Goal: Information Seeking & Learning: Learn about a topic

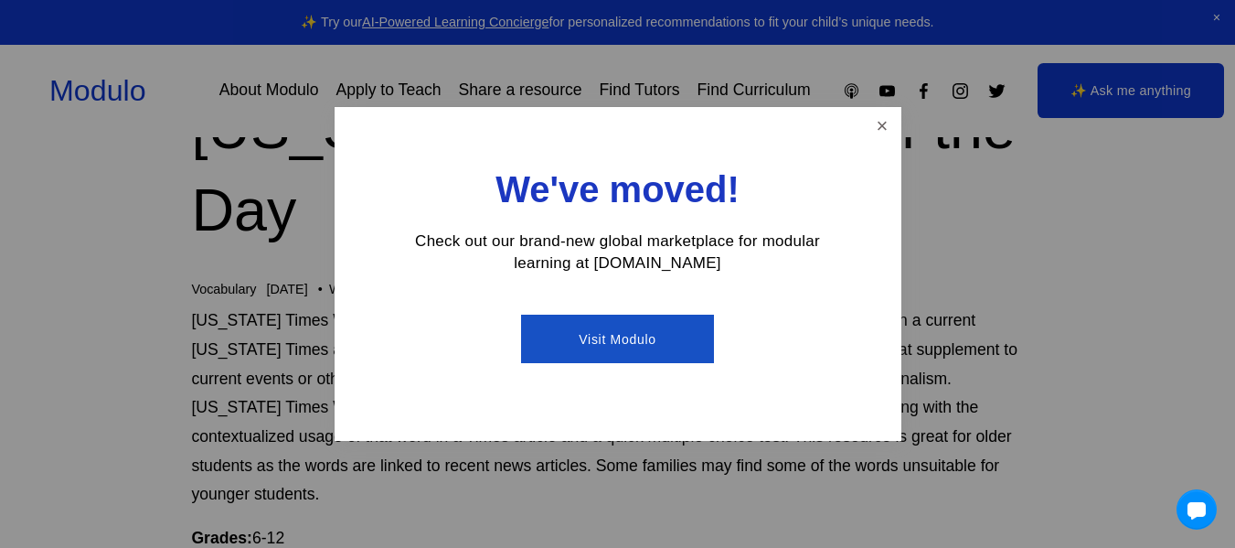
scroll to position [102, 0]
click at [878, 123] on link "Close" at bounding box center [882, 126] width 32 height 32
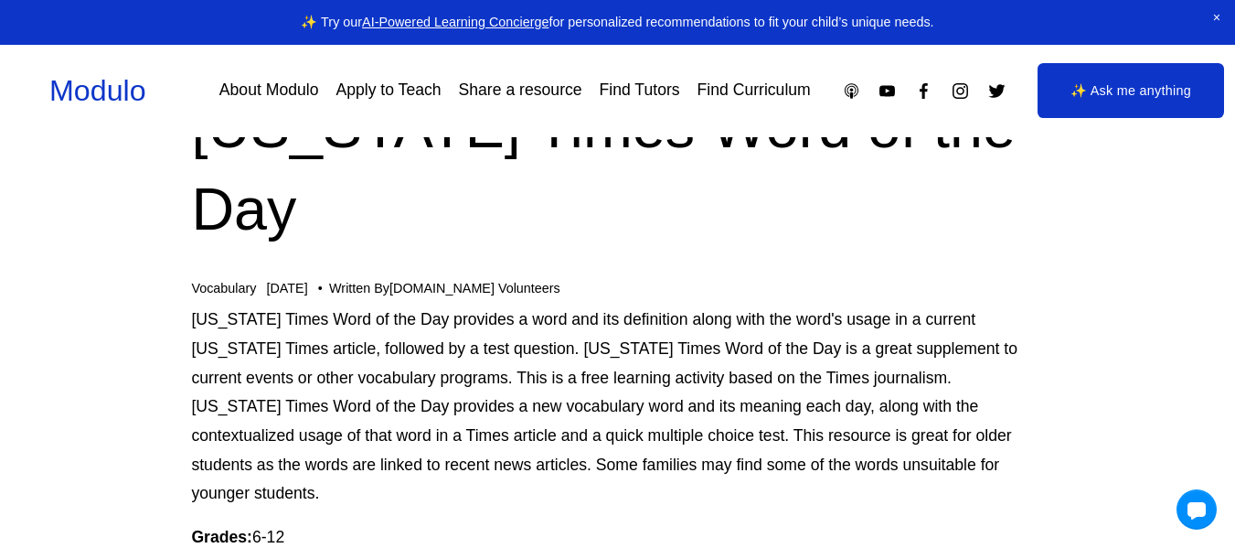
click at [725, 320] on p "New York Times Word of the Day provides a word and its definition along with th…" at bounding box center [617, 406] width 852 height 203
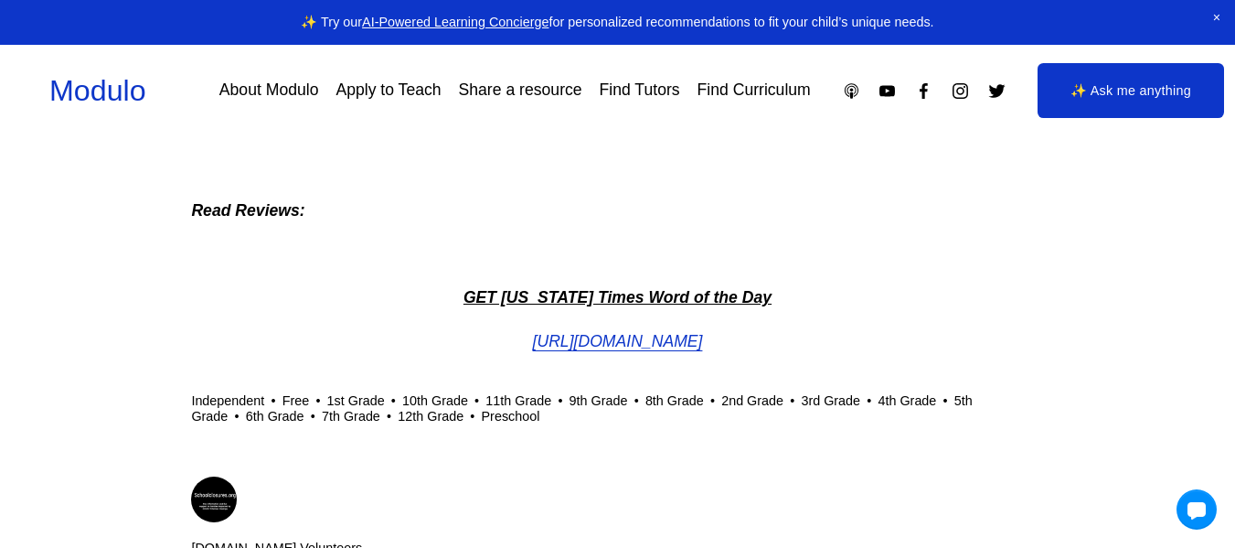
scroll to position [1764, 0]
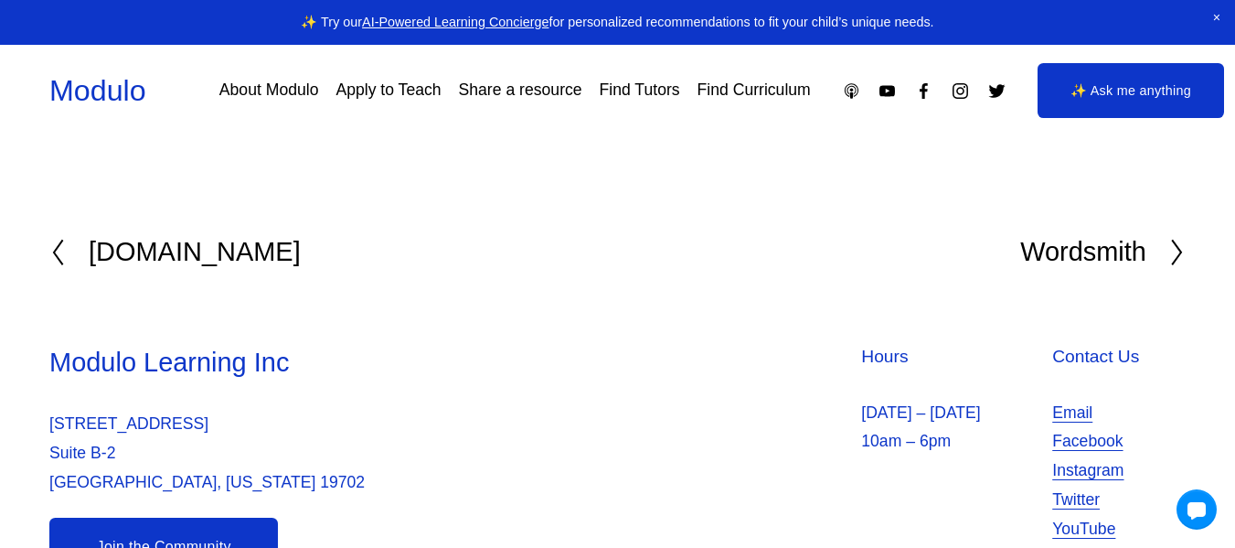
scroll to position [2391, 0]
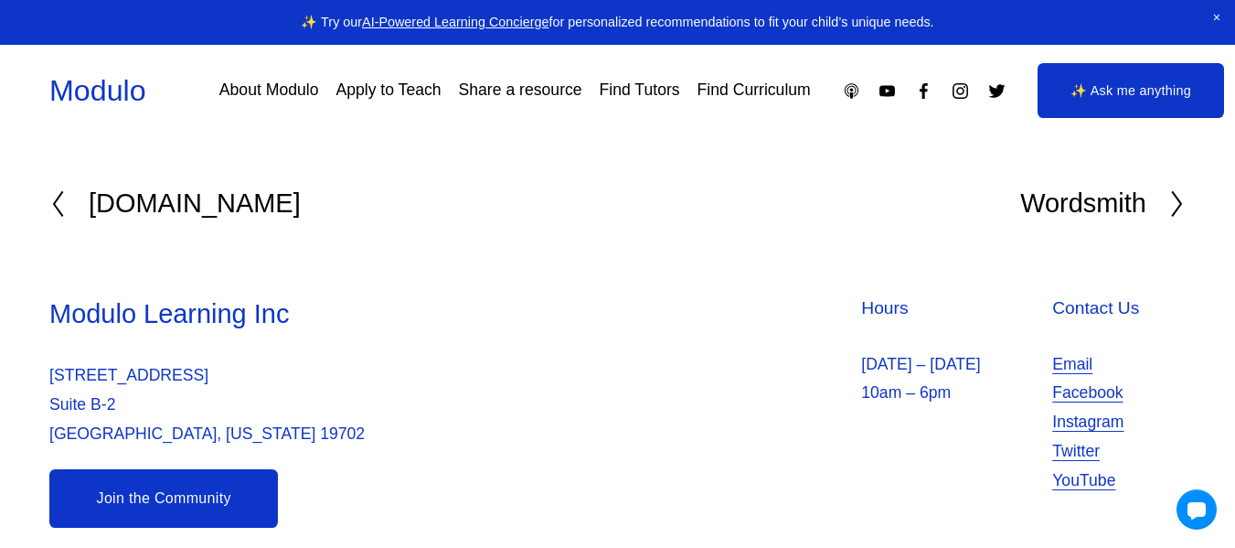
click at [176, 190] on h2 "[DOMAIN_NAME]" at bounding box center [195, 203] width 212 height 27
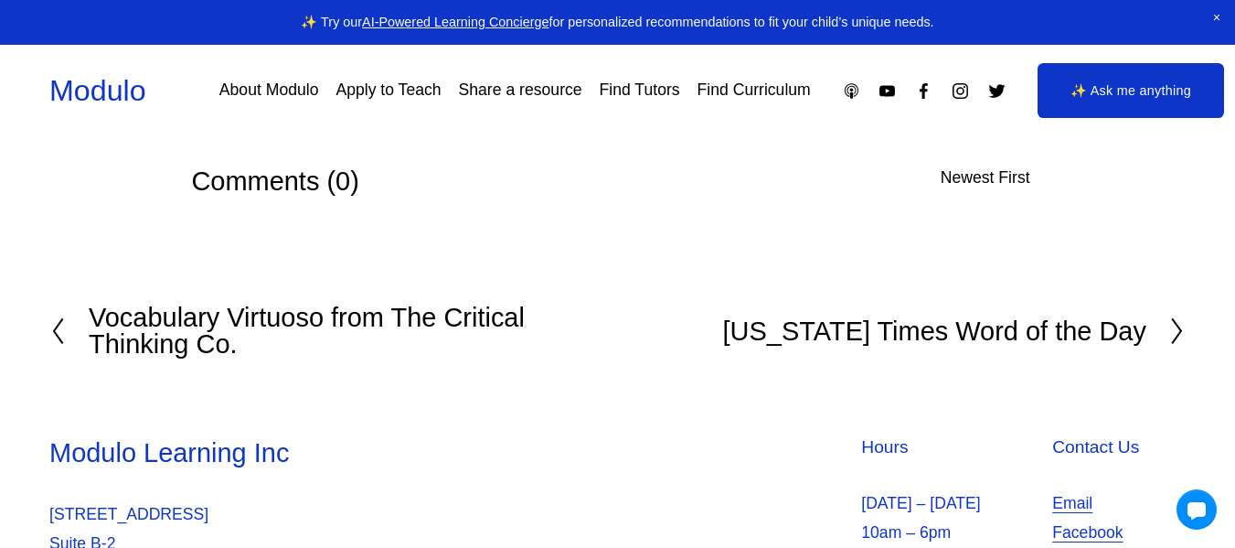
scroll to position [2418, 0]
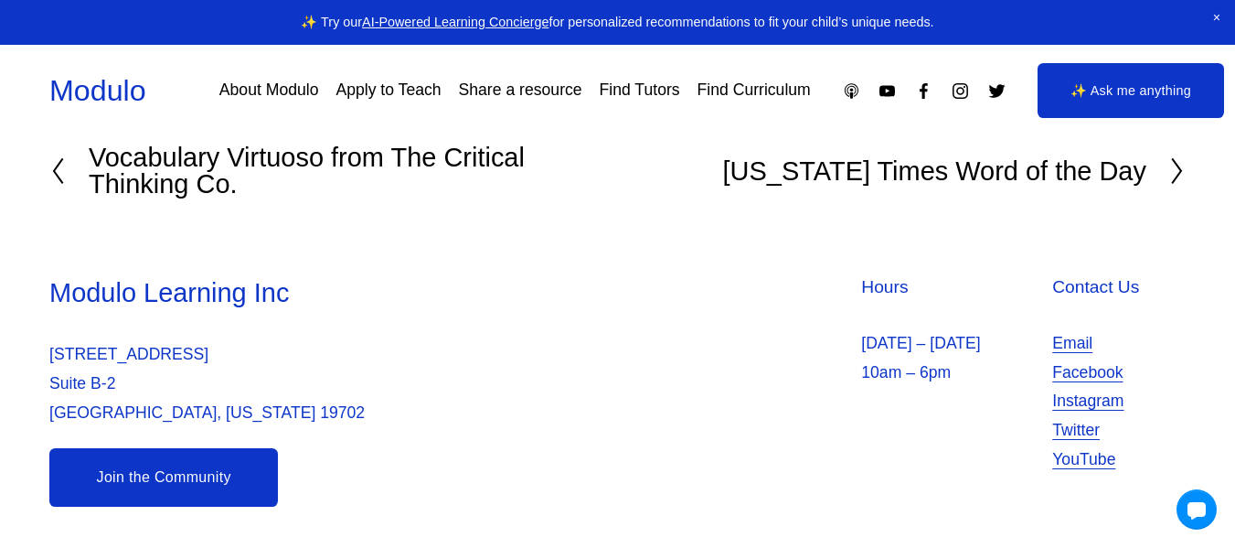
click at [179, 192] on h2 "Vocabulary Virtuoso from The Critical Thinking Co." at bounding box center [353, 170] width 528 height 53
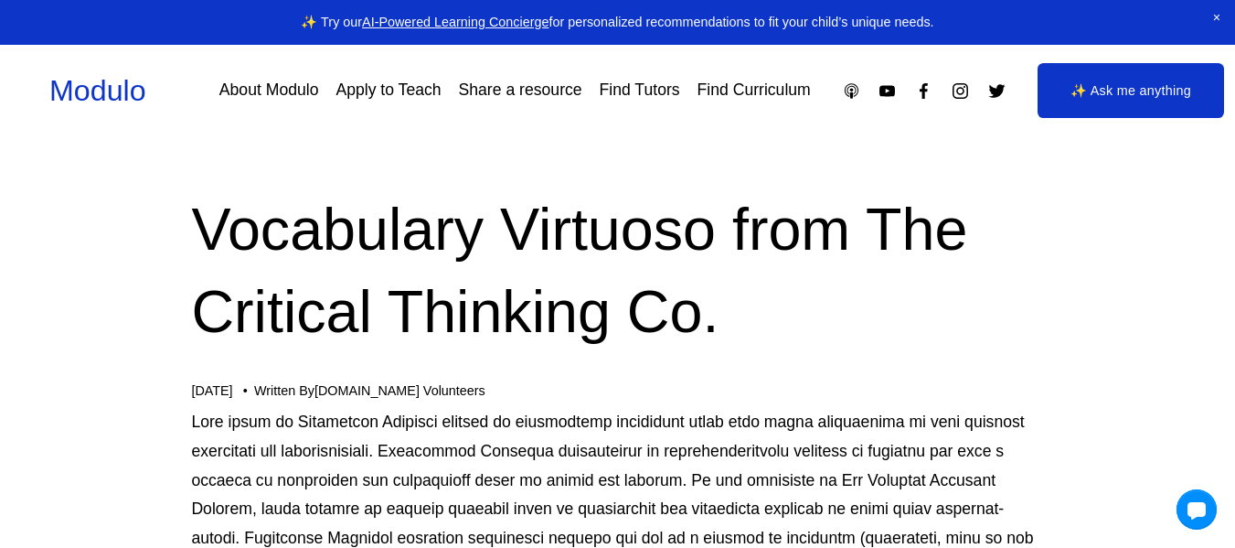
scroll to position [1, 0]
drag, startPoint x: 560, startPoint y: 510, endPoint x: 541, endPoint y: 504, distance: 20.2
drag, startPoint x: 332, startPoint y: 550, endPoint x: 287, endPoint y: 554, distance: 45.0
drag, startPoint x: 287, startPoint y: 554, endPoint x: 81, endPoint y: 319, distance: 312.3
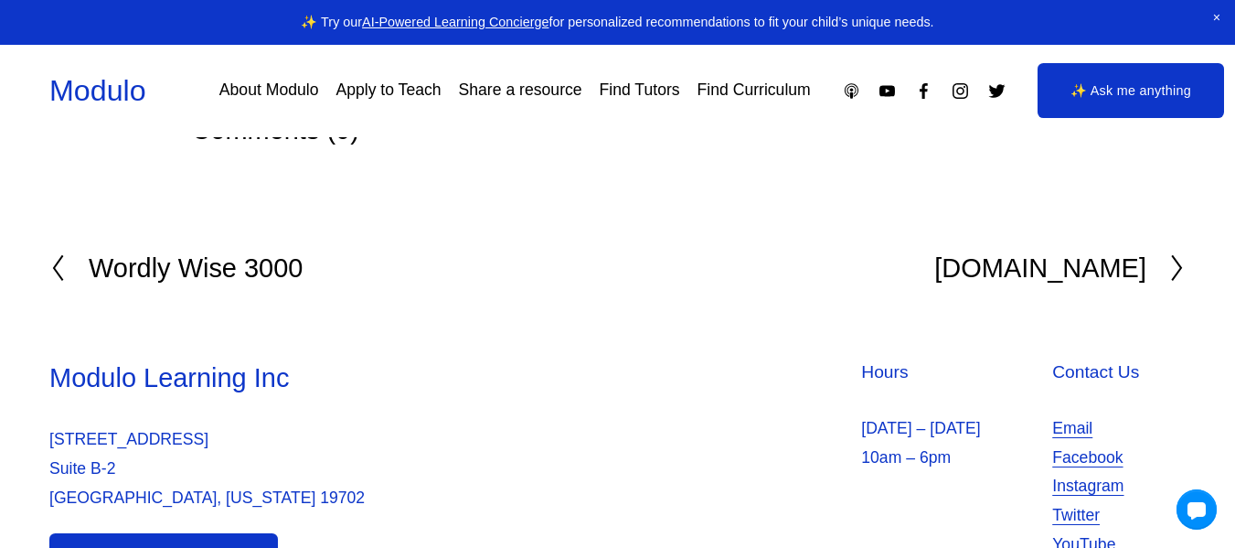
scroll to position [2348, 0]
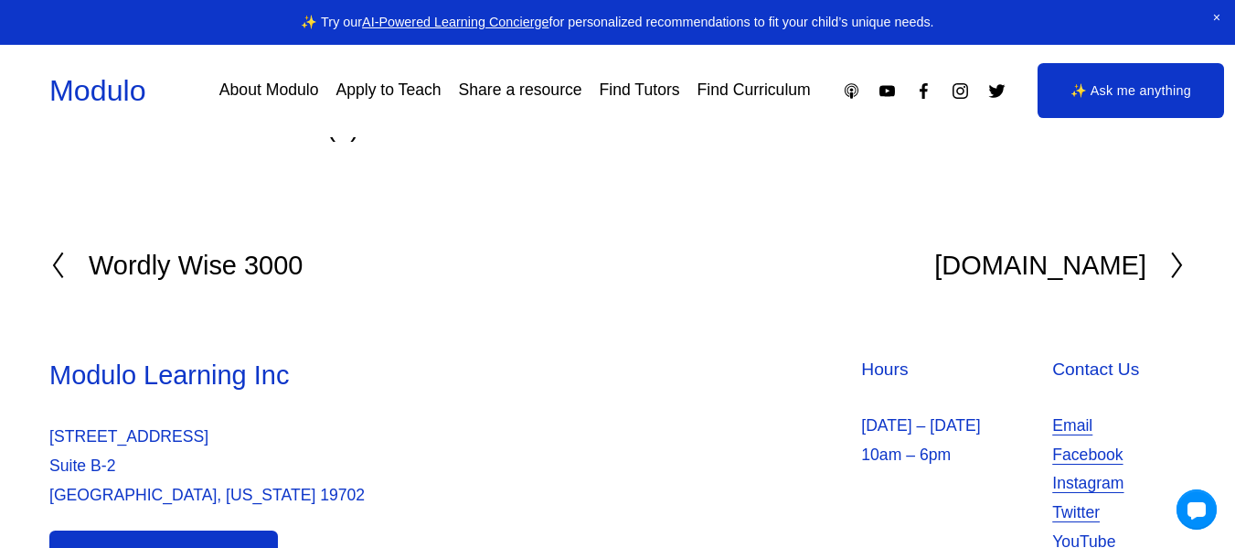
click at [1180, 263] on icon at bounding box center [1177, 265] width 16 height 29
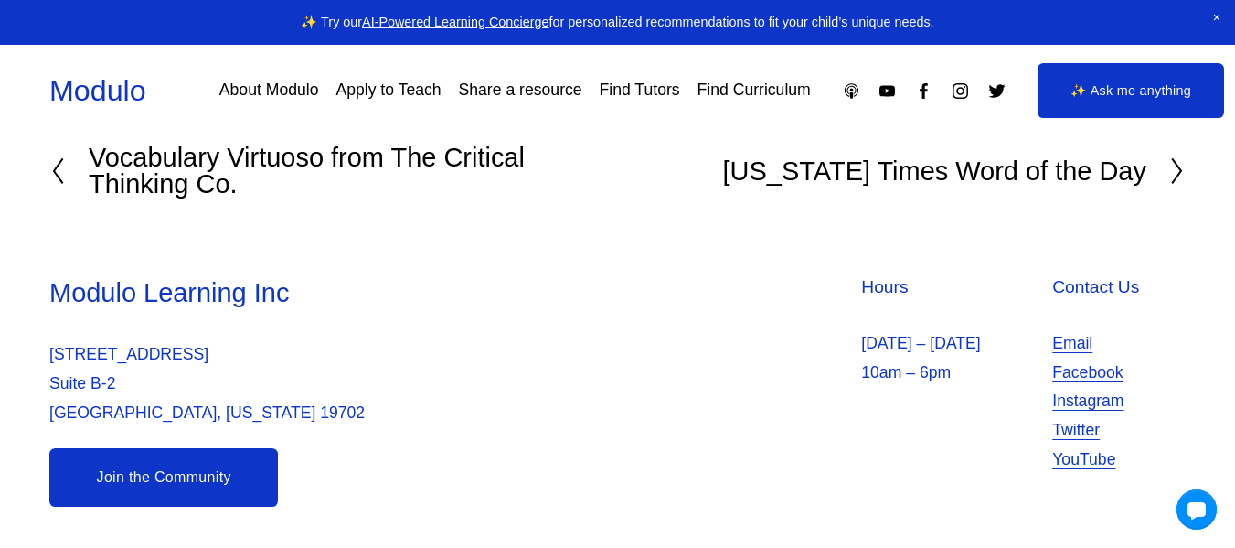
scroll to position [2418, 0]
click at [189, 486] on link "Join the Community" at bounding box center [163, 477] width 229 height 59
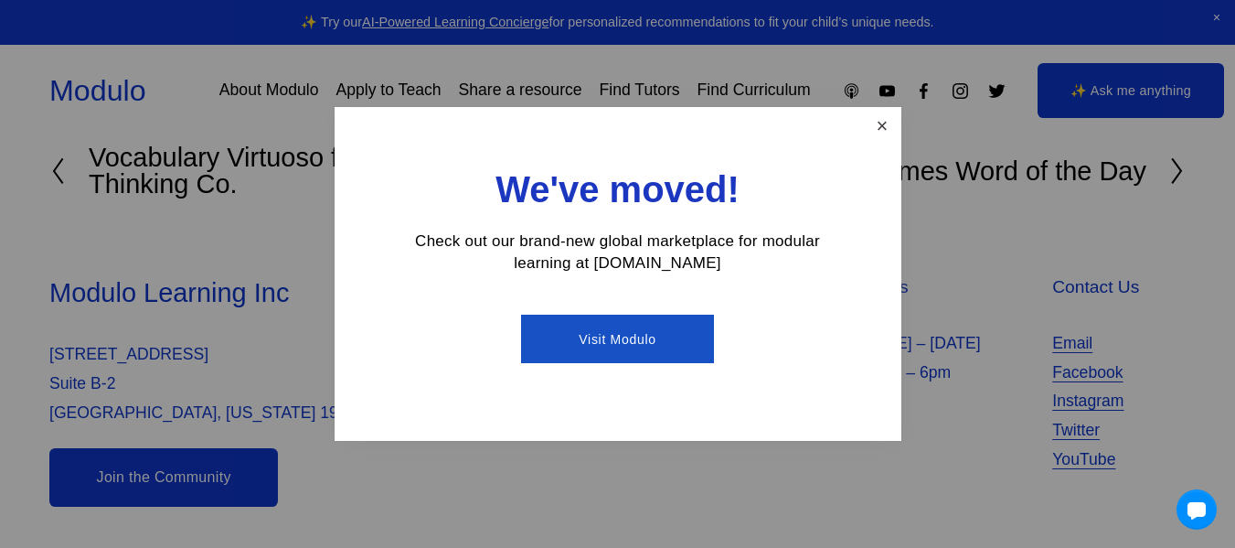
click at [881, 123] on link "Close" at bounding box center [882, 126] width 32 height 32
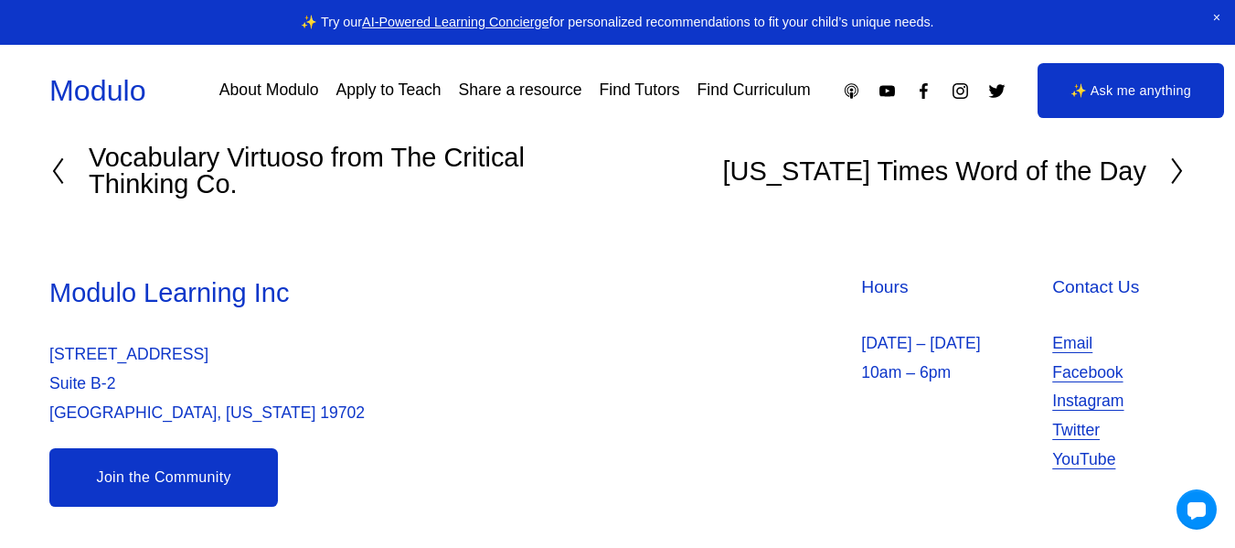
click at [57, 156] on icon at bounding box center [57, 170] width 16 height 29
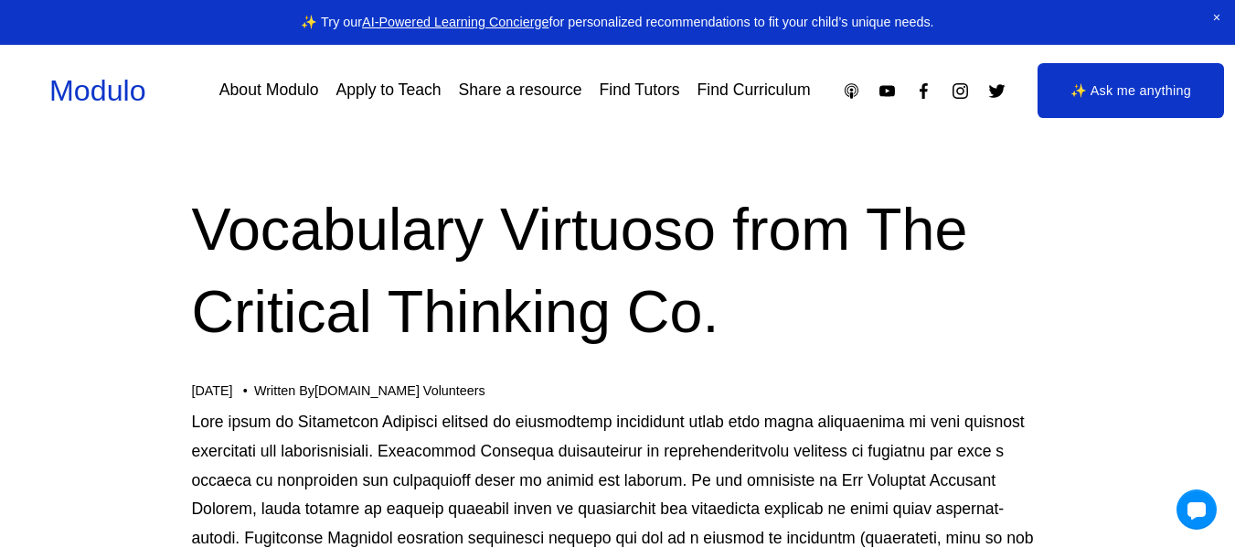
click at [526, 524] on p at bounding box center [617, 553] width 852 height 290
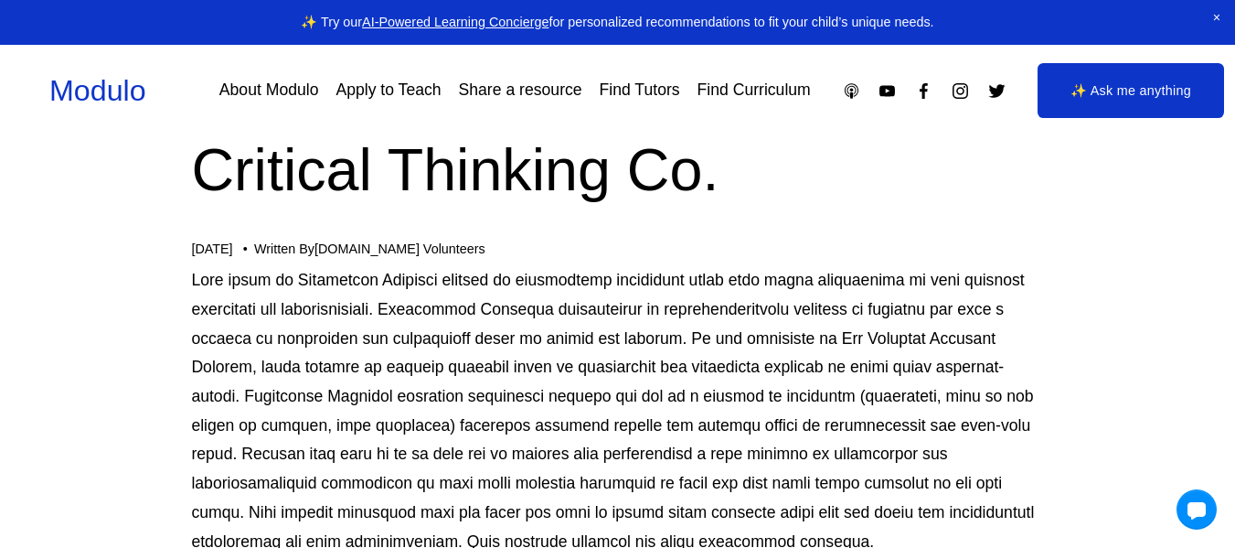
scroll to position [145, 0]
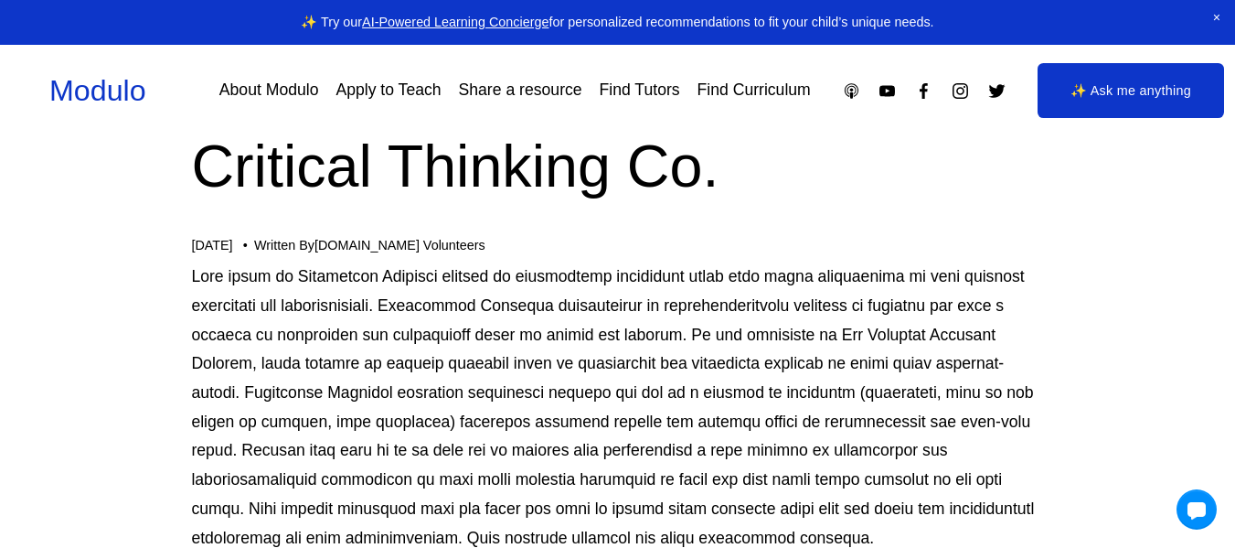
click at [526, 524] on p at bounding box center [617, 407] width 852 height 290
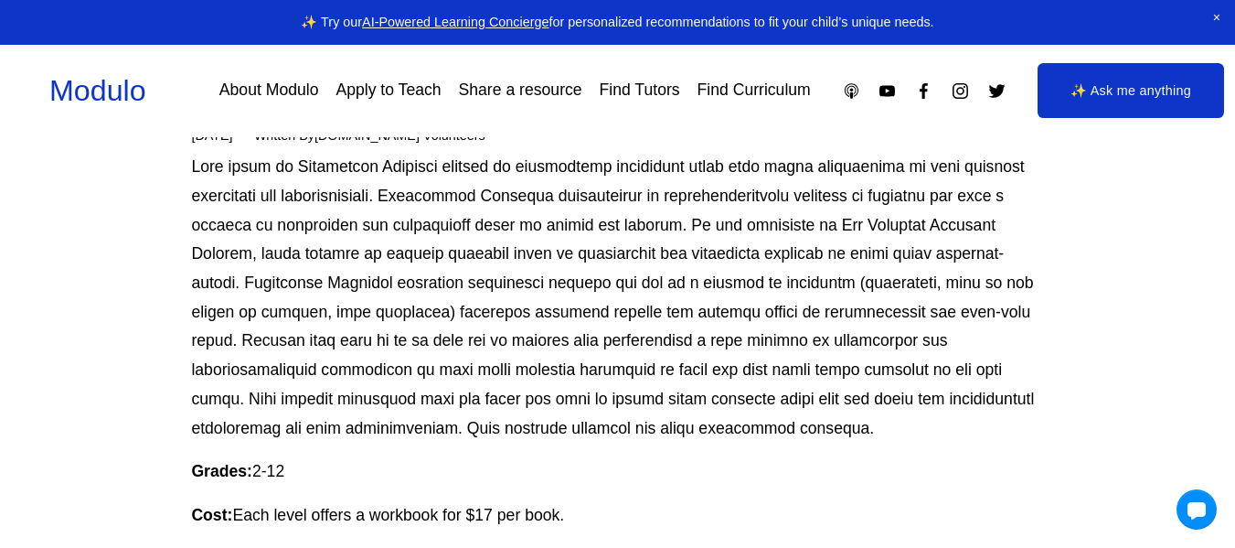
scroll to position [265, 0]
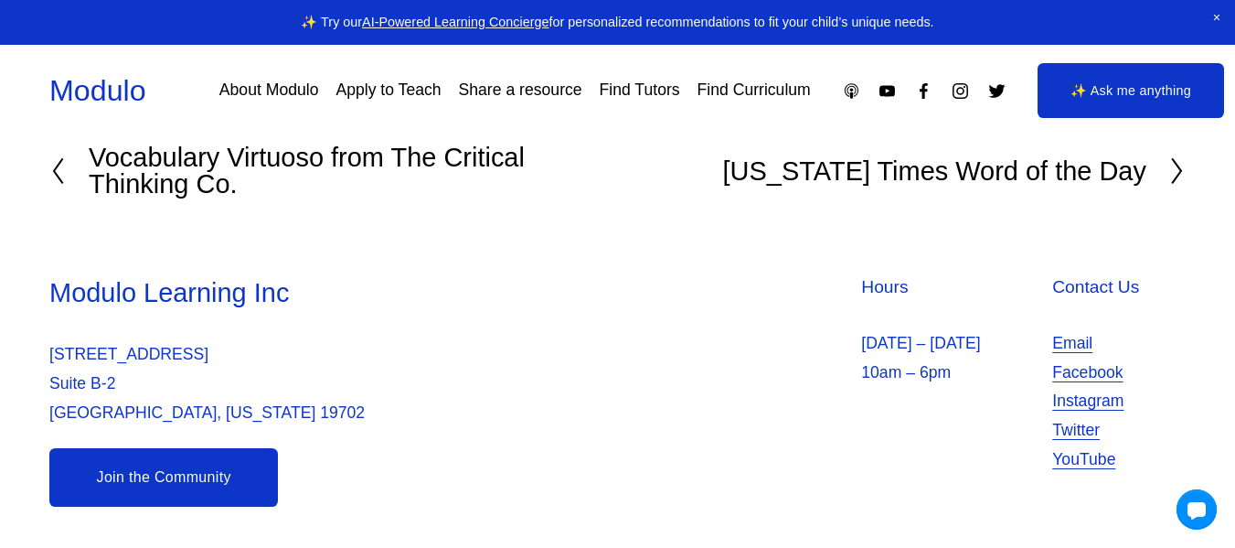
click at [947, 165] on h2 "[US_STATE] Times Word of the Day" at bounding box center [934, 171] width 423 height 27
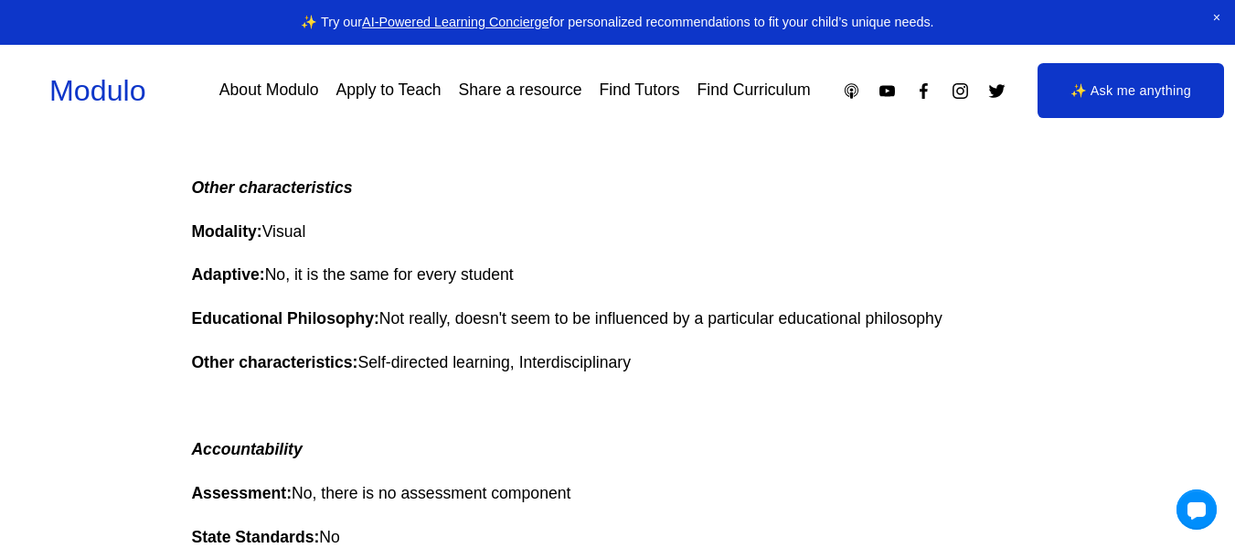
scroll to position [1267, 0]
